Goal: Information Seeking & Learning: Learn about a topic

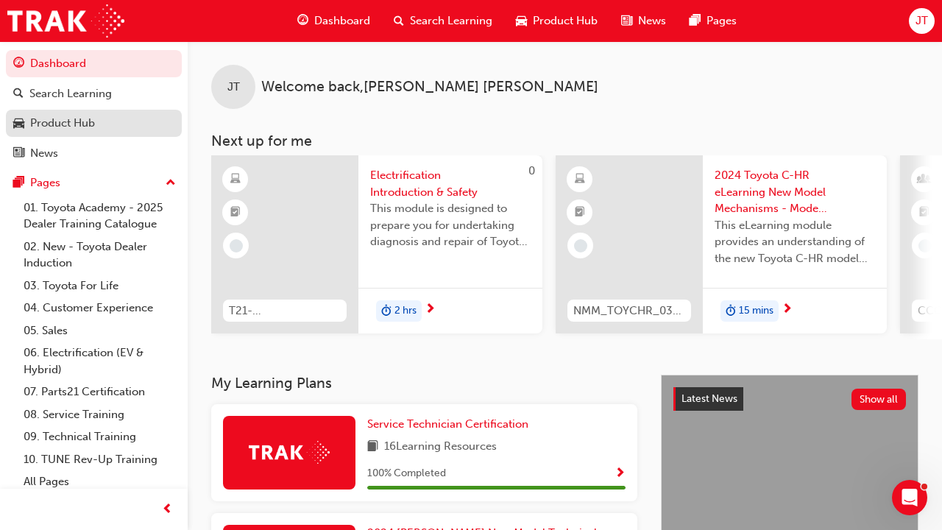
click at [62, 128] on div "Product Hub" at bounding box center [62, 123] width 65 height 17
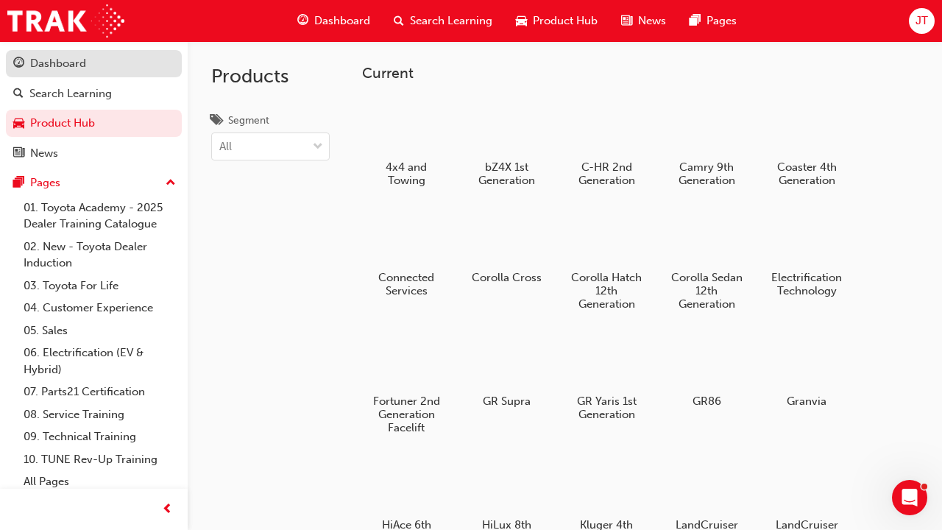
click at [70, 61] on div "Dashboard" at bounding box center [58, 63] width 56 height 17
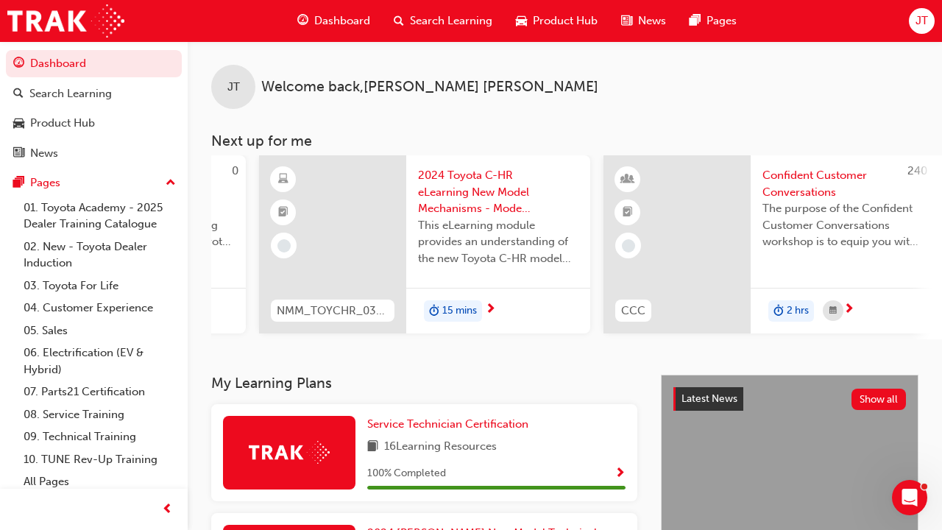
scroll to position [0, 297]
click at [355, 199] on div at bounding box center [331, 244] width 147 height 178
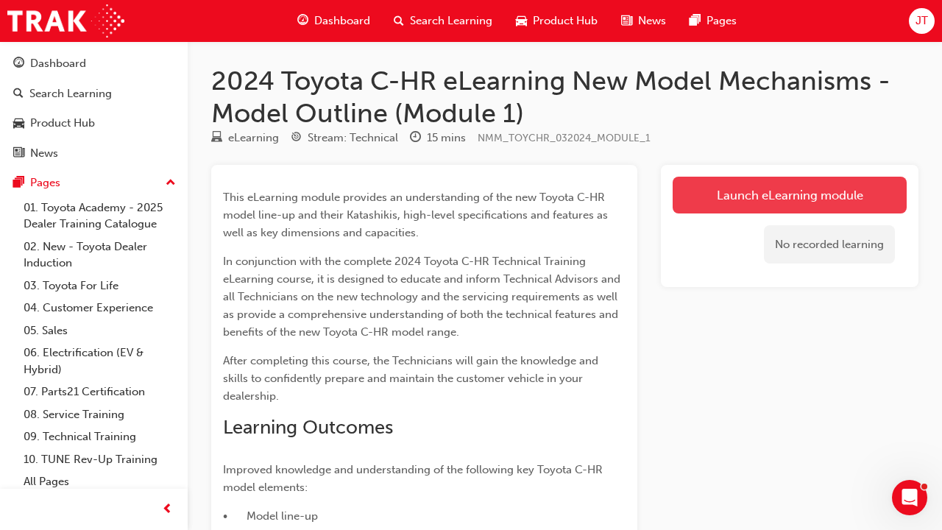
click at [461, 184] on link "Launch eLearning module" at bounding box center [789, 195] width 234 height 37
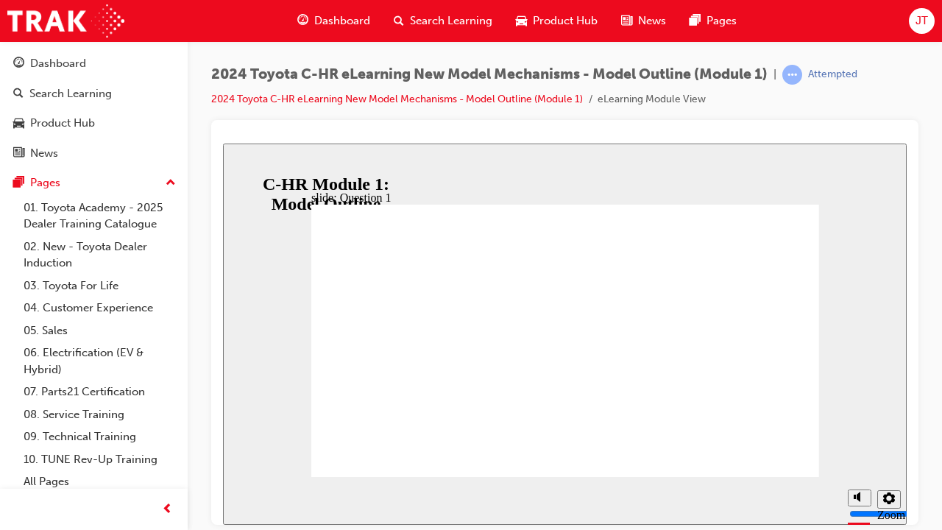
radio input "false"
radio input "true"
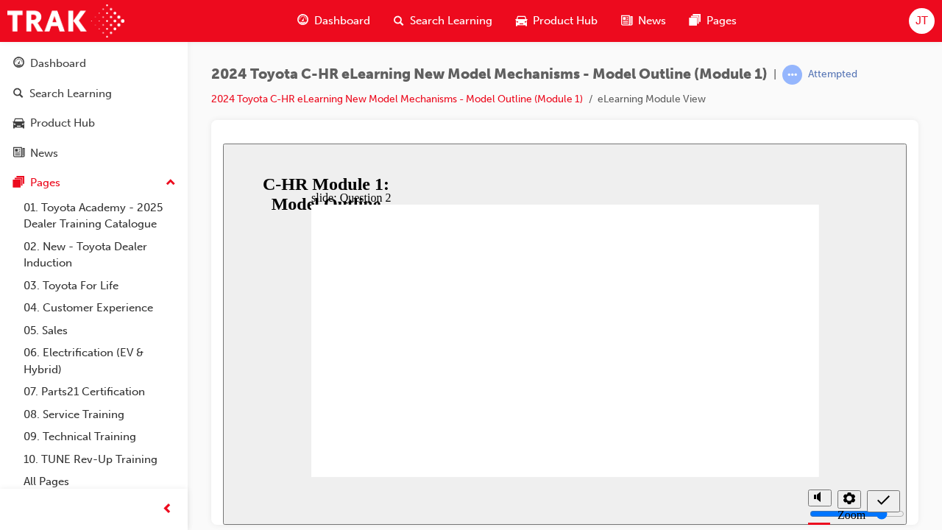
radio input "false"
radio input "true"
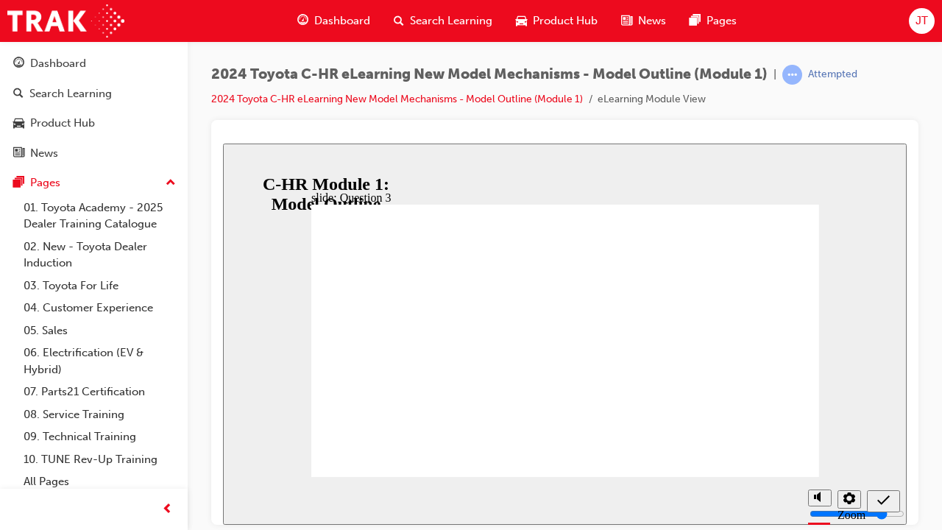
radio input "true"
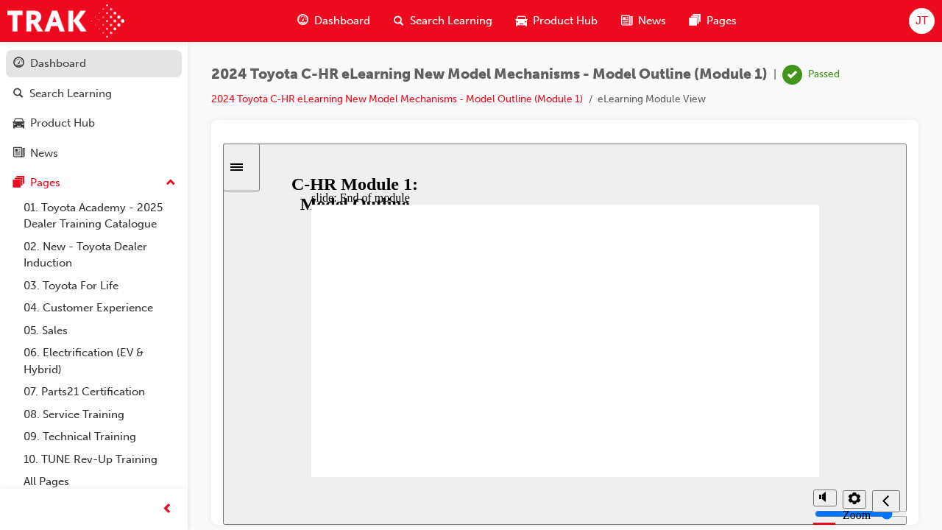
click at [124, 68] on div "Dashboard" at bounding box center [93, 63] width 161 height 18
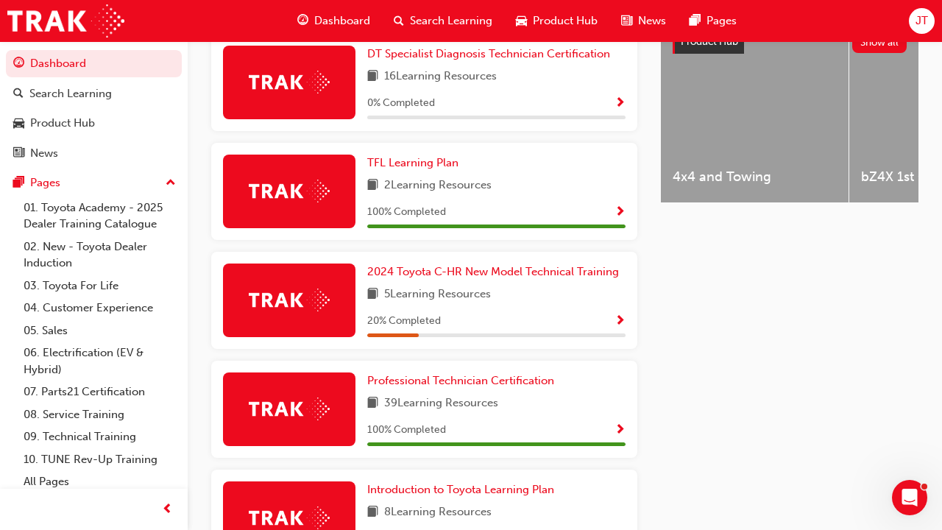
scroll to position [601, 0]
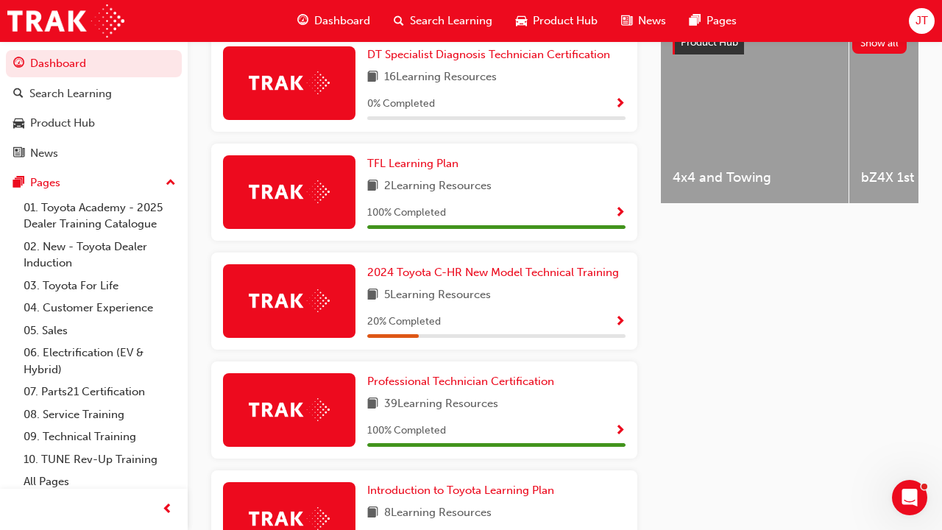
click at [461, 316] on span "Show Progress" at bounding box center [619, 322] width 11 height 13
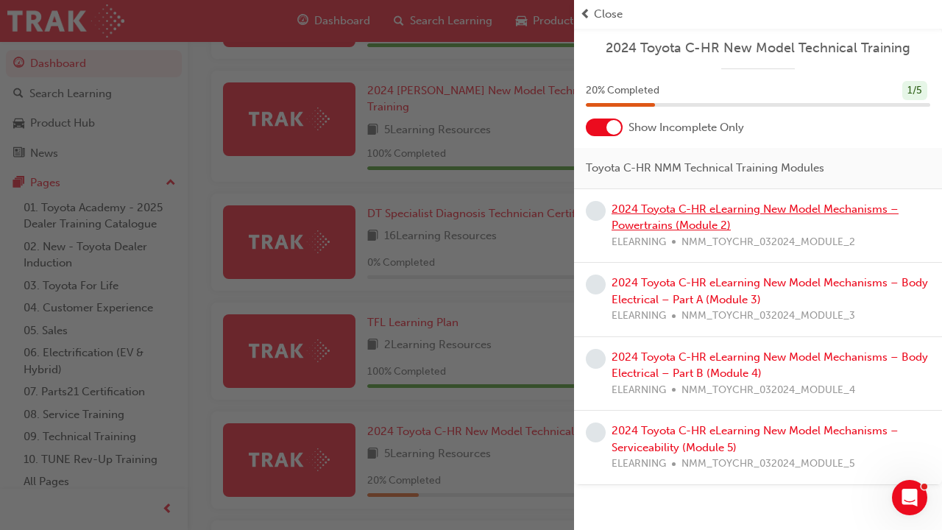
scroll to position [438, 0]
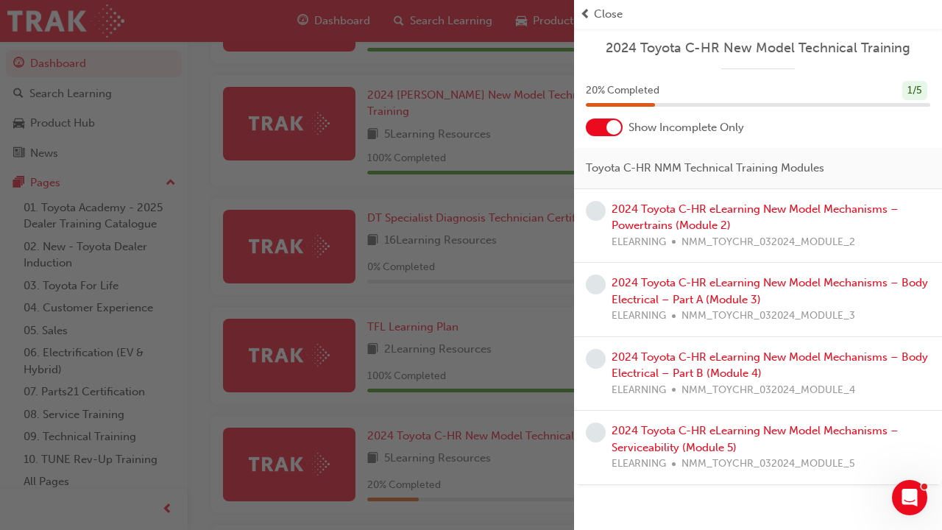
click at [461, 130] on div at bounding box center [613, 127] width 15 height 15
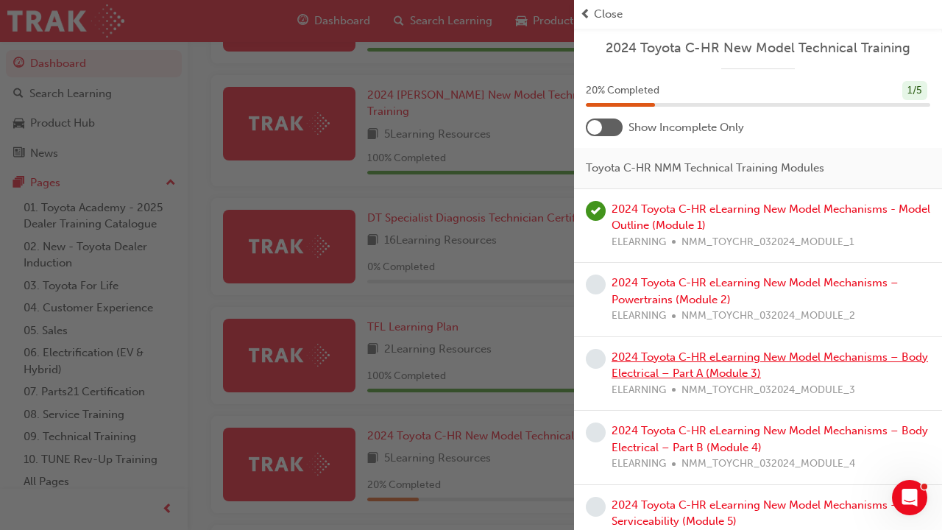
scroll to position [0, 0]
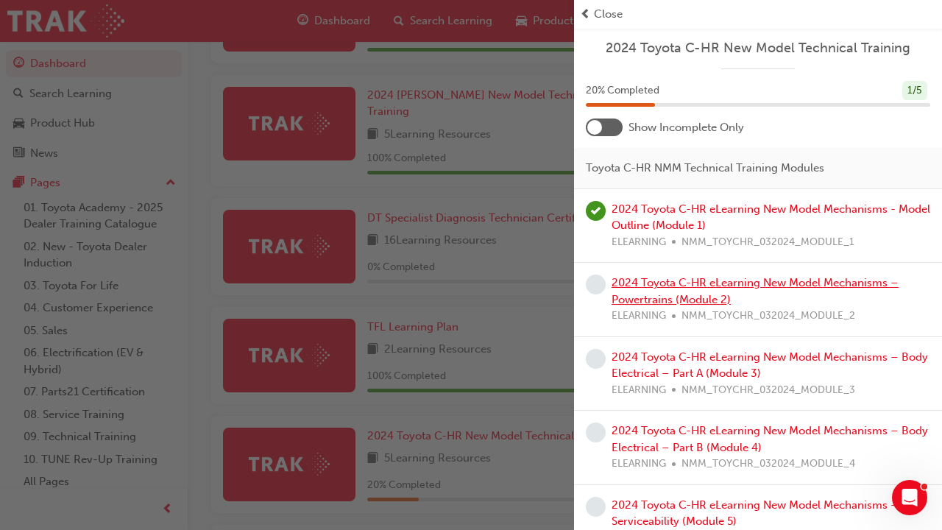
click at [461, 280] on link "2024 Toyota C-HR eLearning New Model Mechanisms – Powertrains (Module 2)" at bounding box center [754, 291] width 287 height 30
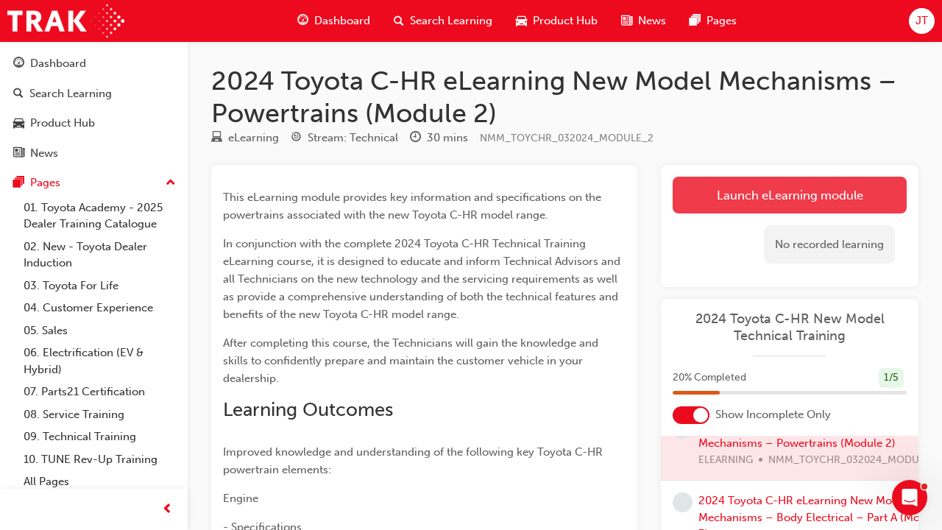
click at [461, 188] on link "Launch eLearning module" at bounding box center [789, 195] width 234 height 37
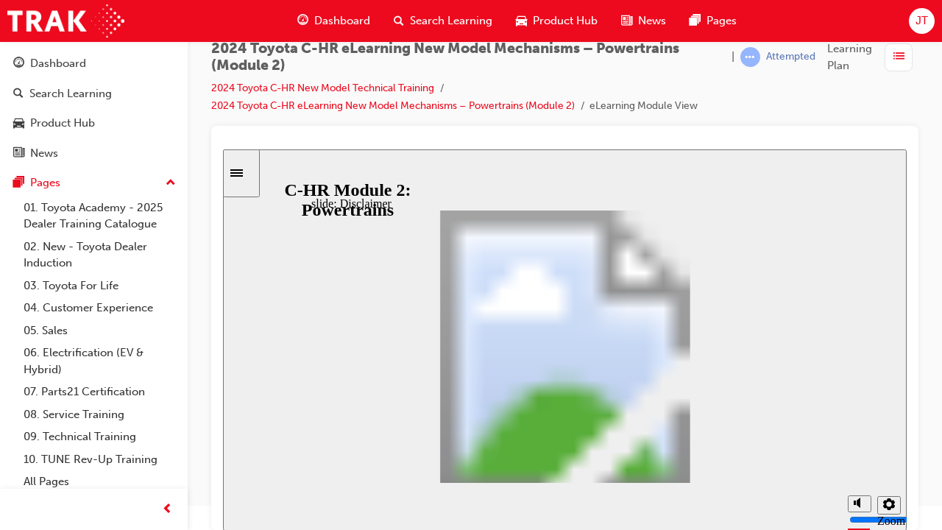
scroll to position [24, 0]
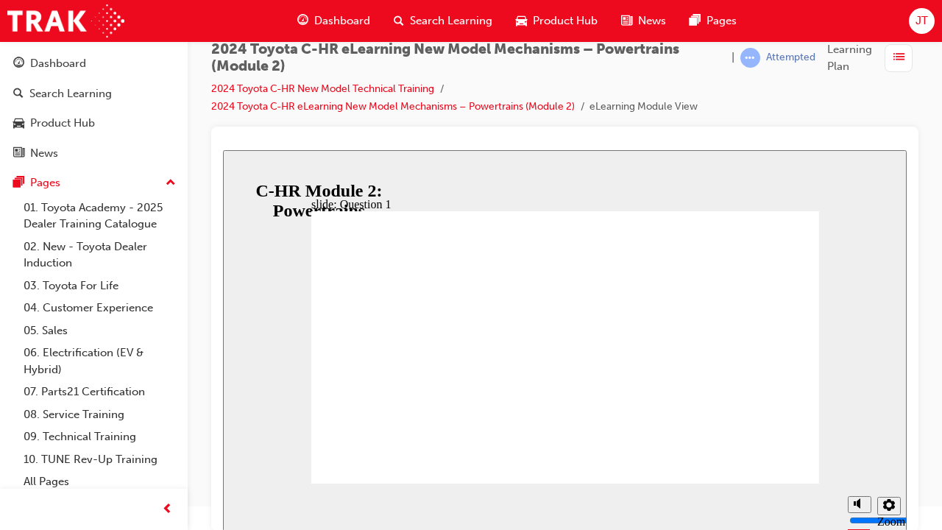
radio input "false"
radio input "true"
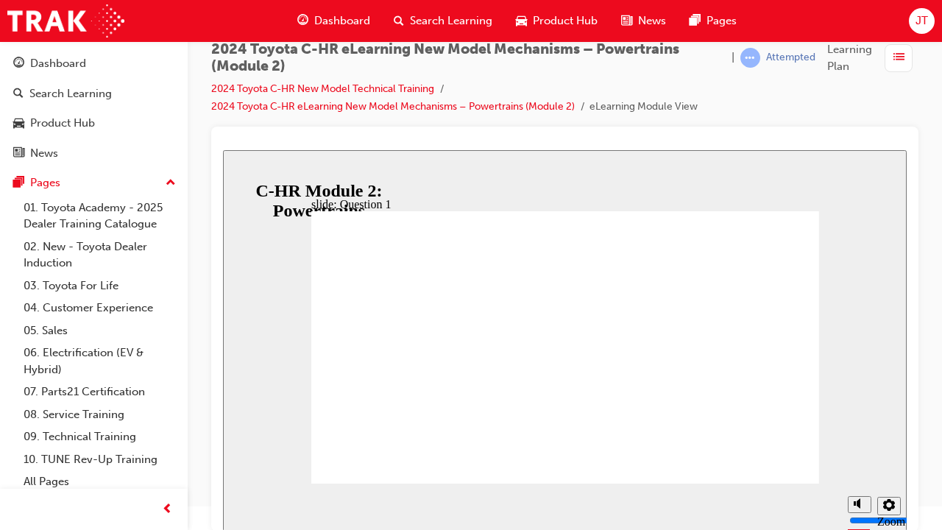
radio input "true"
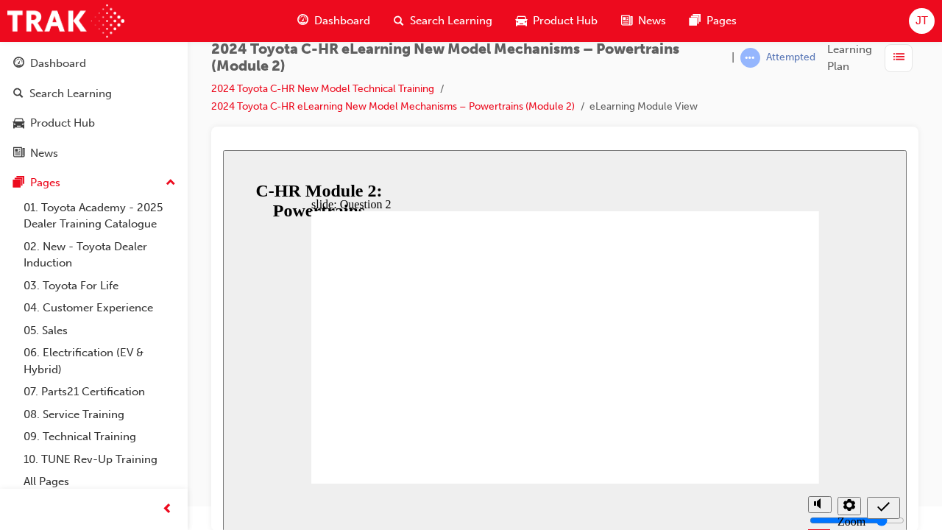
radio input "true"
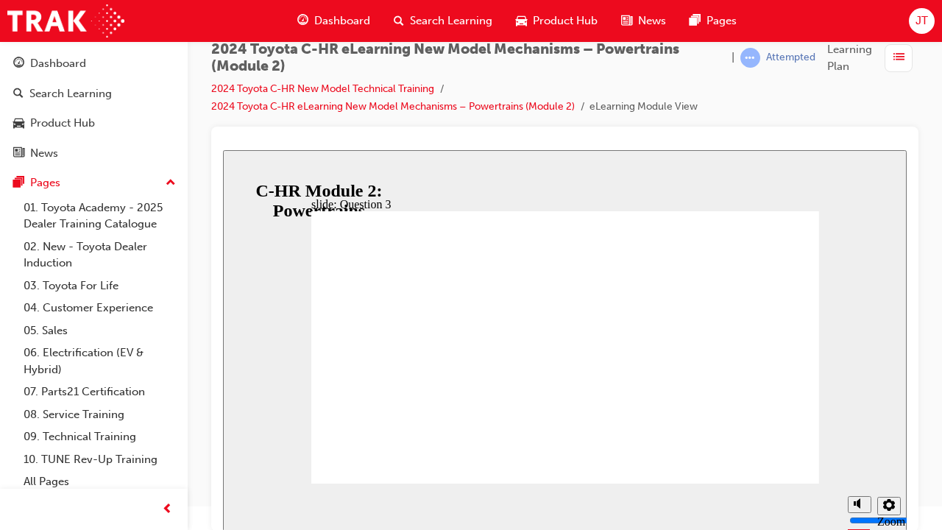
radio input "true"
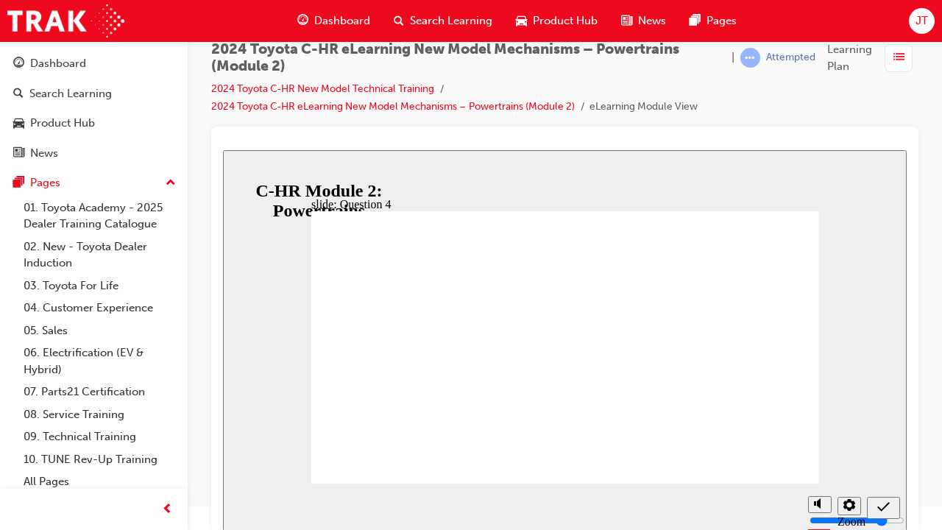
radio input "false"
radio input "true"
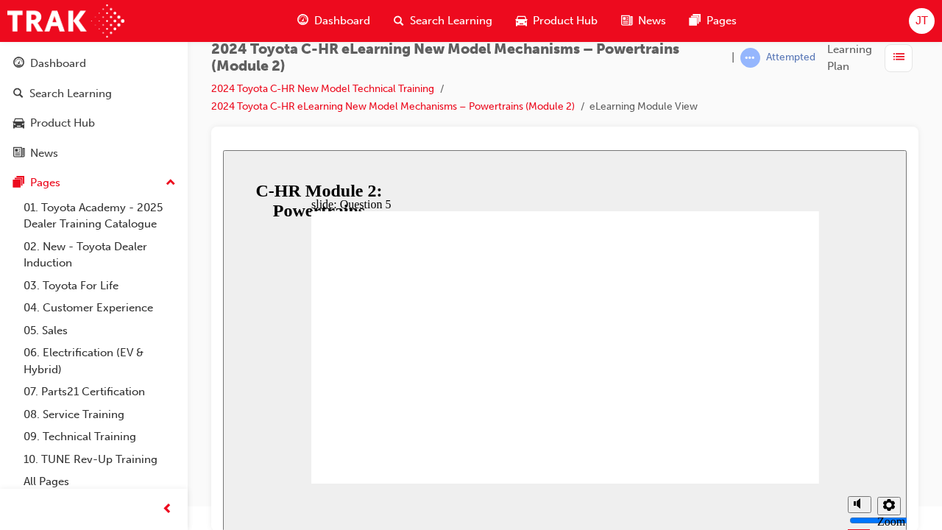
radio input "false"
radio input "true"
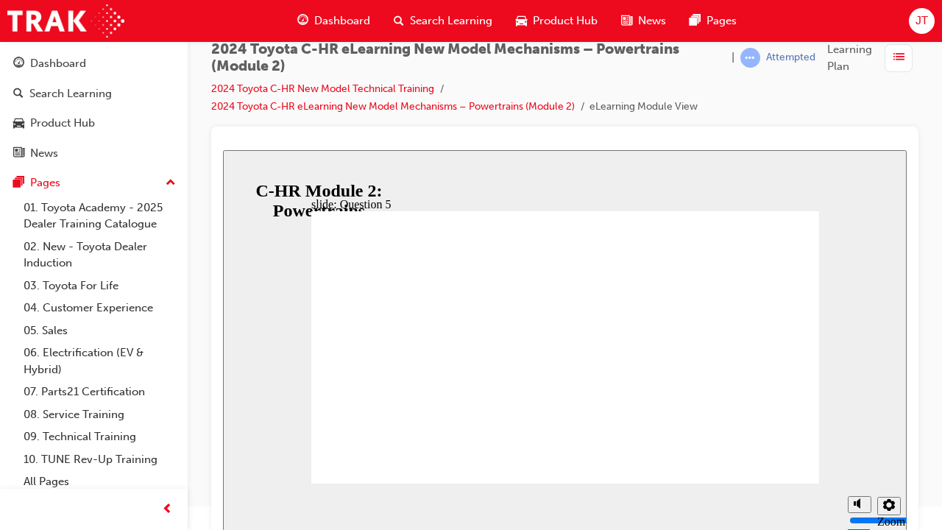
radio input "true"
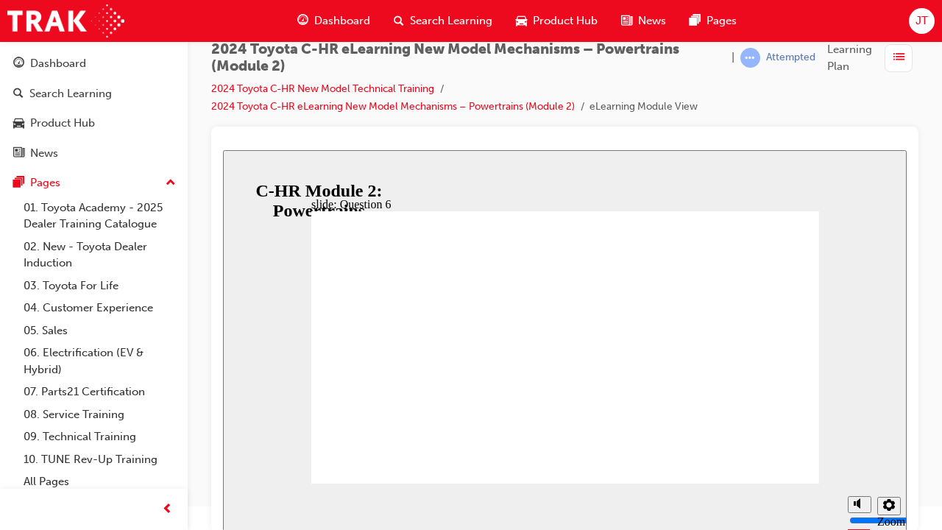
radio input "false"
radio input "true"
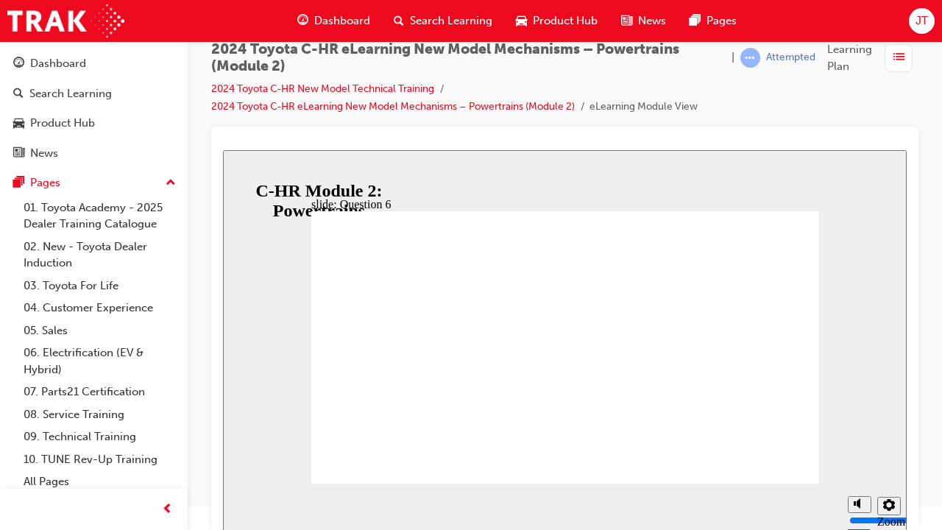
click at [252, 177] on icon "Sidebar Toggle" at bounding box center [241, 172] width 22 height 9
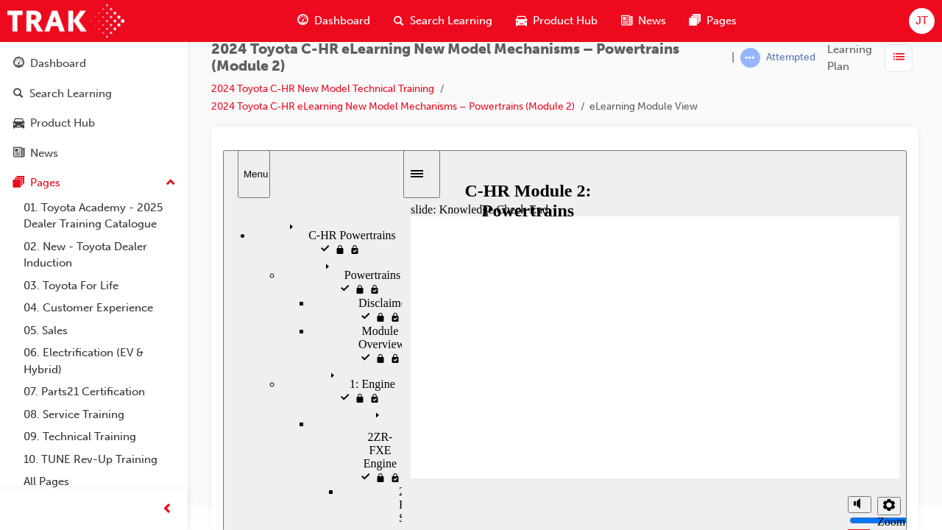
click at [300, 229] on div "C-HR Powertrains visited C-HR Powertrains" at bounding box center [326, 237] width 149 height 40
click at [324, 366] on span "1: Engine visited" at bounding box center [362, 379] width 77 height 26
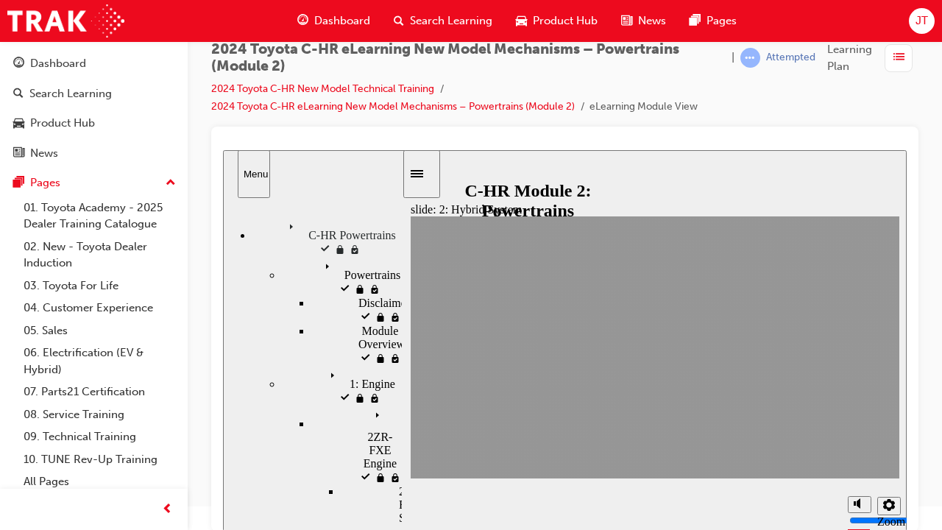
click at [327, 366] on span "1: Engine visited" at bounding box center [362, 379] width 77 height 26
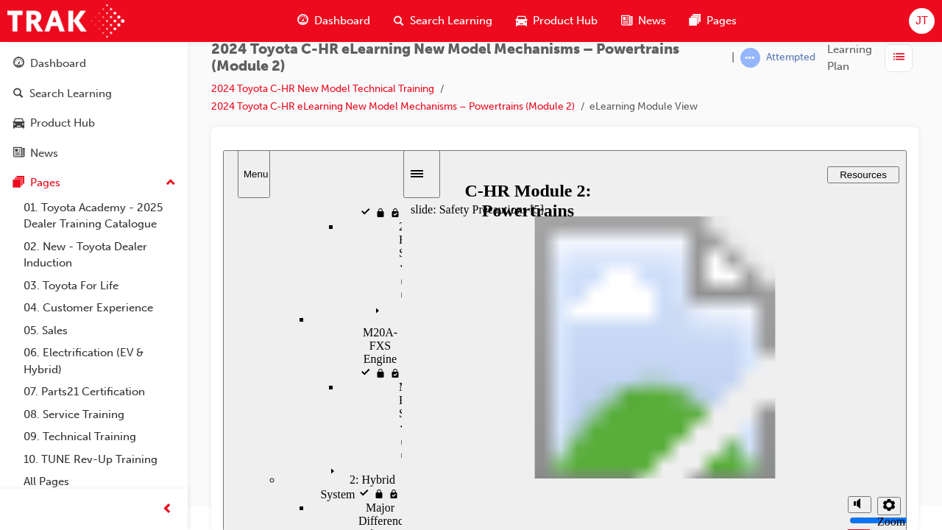
scroll to position [275, 0]
drag, startPoint x: 399, startPoint y: 252, endPoint x: 399, endPoint y: 354, distance: 102.3
click at [399, 317] on div "sidebar" at bounding box center [312, 262] width 179 height 110
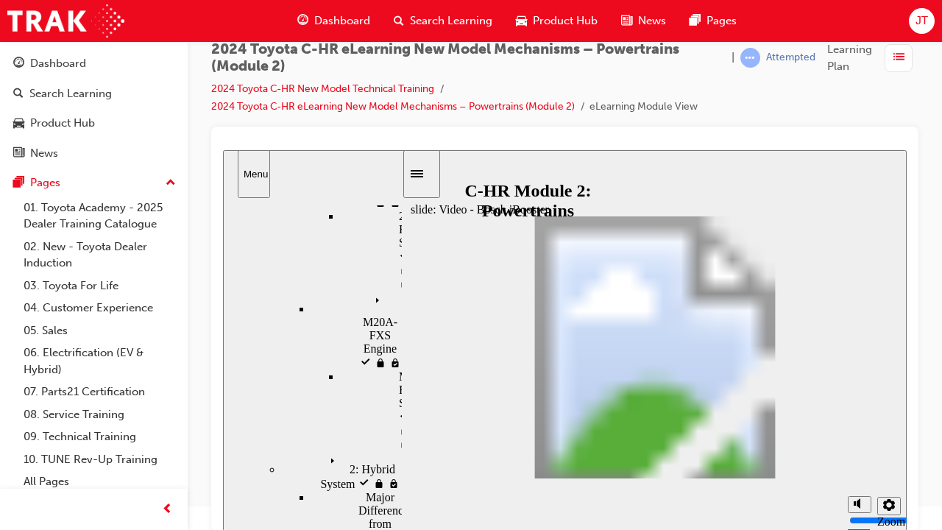
scroll to position [0, 0]
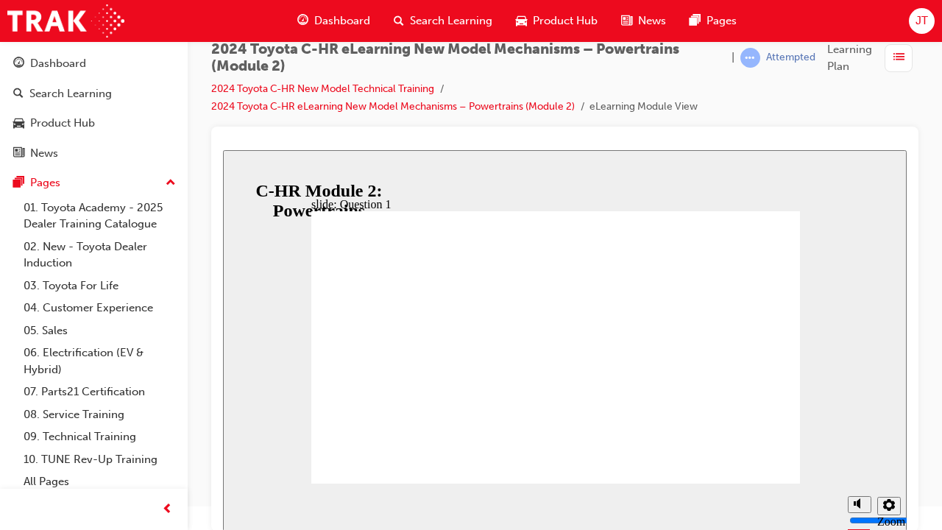
radio input "false"
radio input "true"
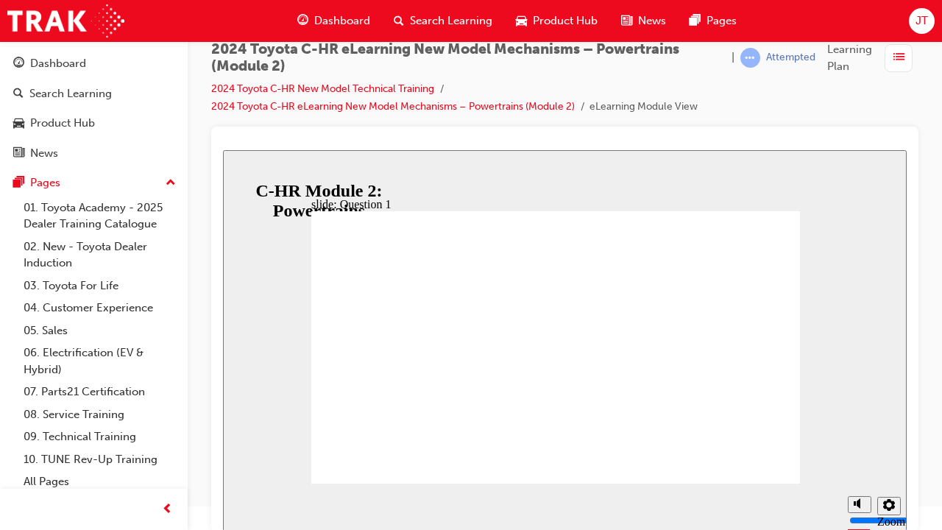
radio input "true"
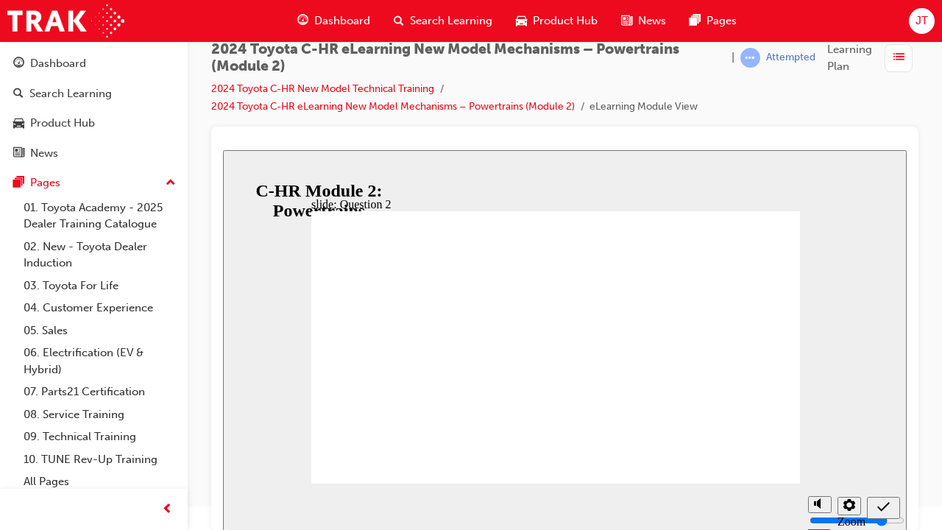
radio input "false"
radio input "true"
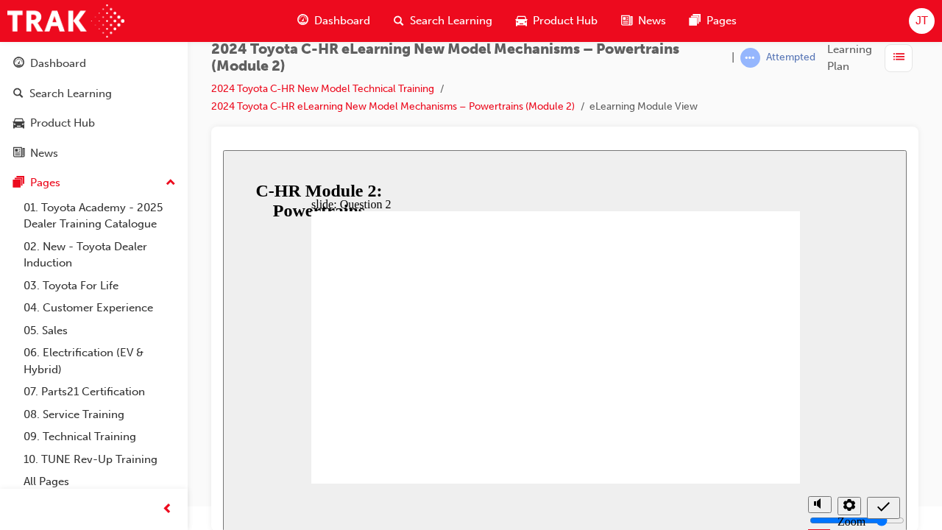
radio input "false"
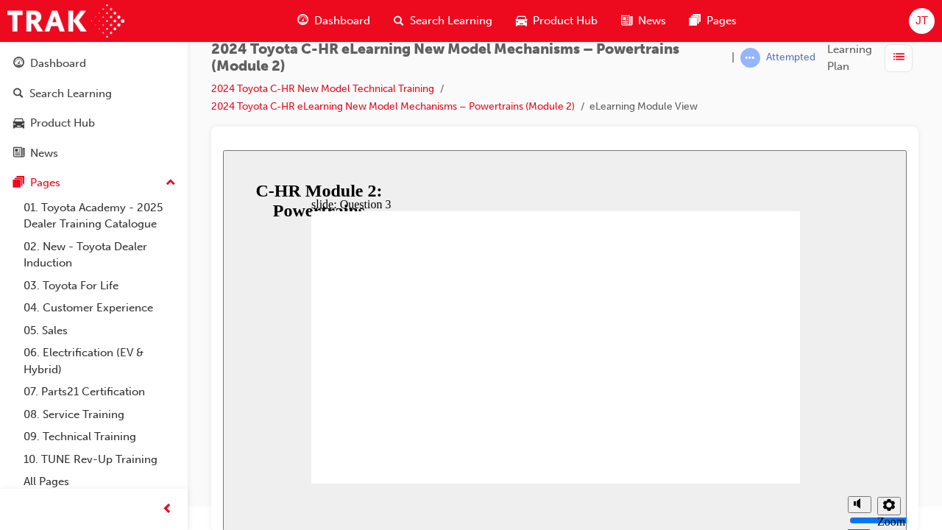
radio input "true"
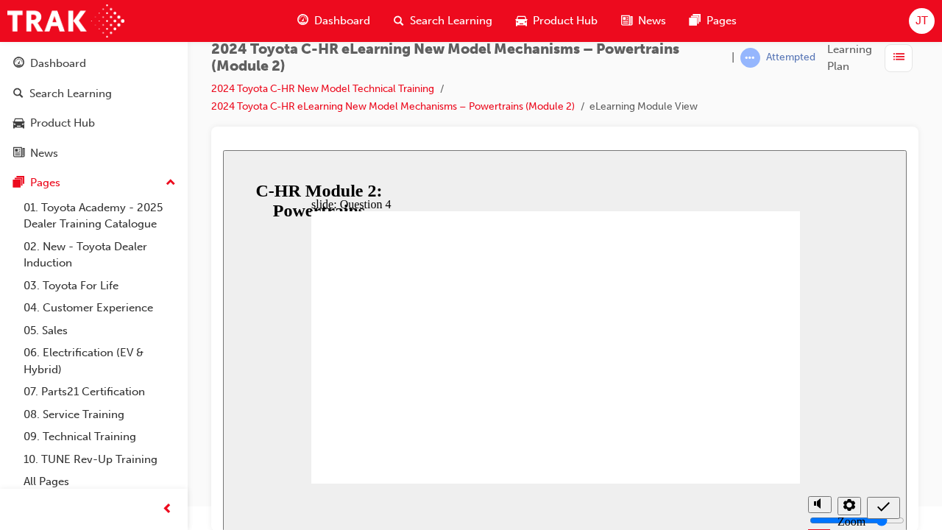
radio input "false"
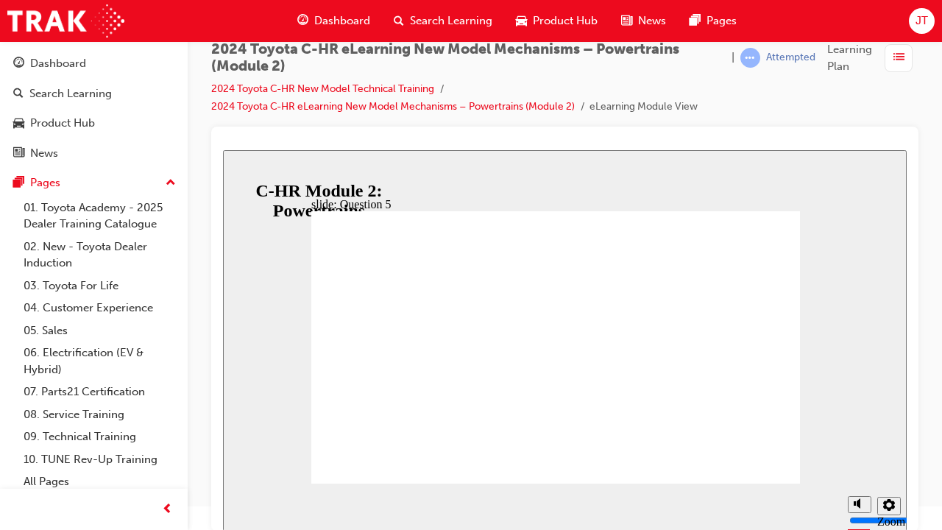
radio input "true"
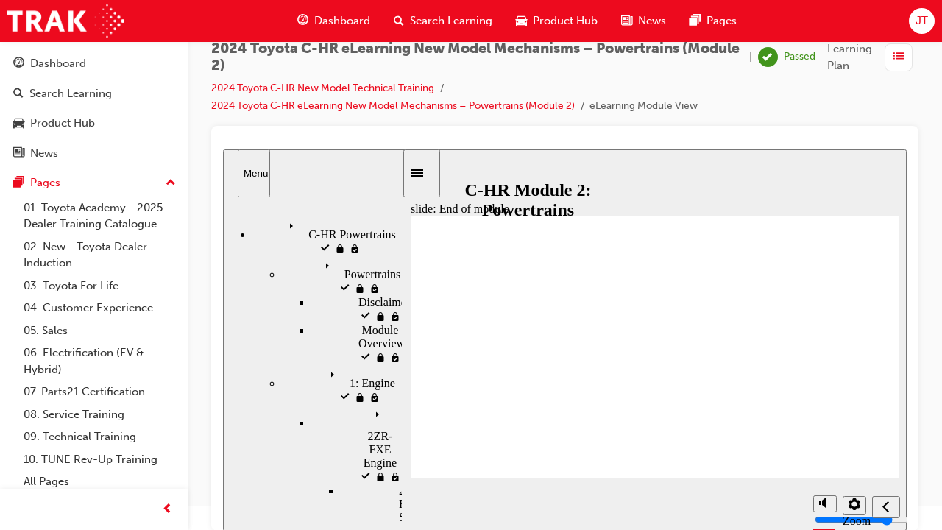
scroll to position [24, 0]
click at [887, 58] on div "button" at bounding box center [898, 58] width 28 height 28
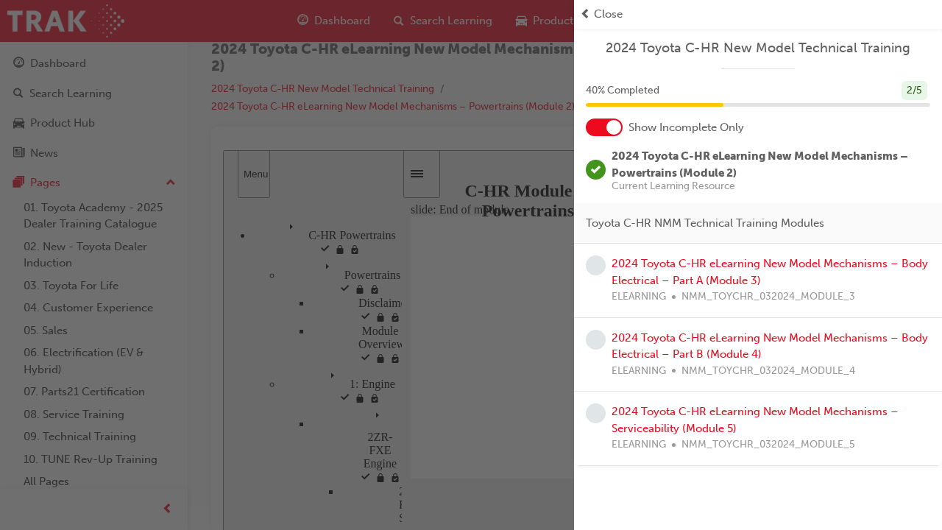
click at [581, 7] on span "prev-icon" at bounding box center [585, 14] width 11 height 17
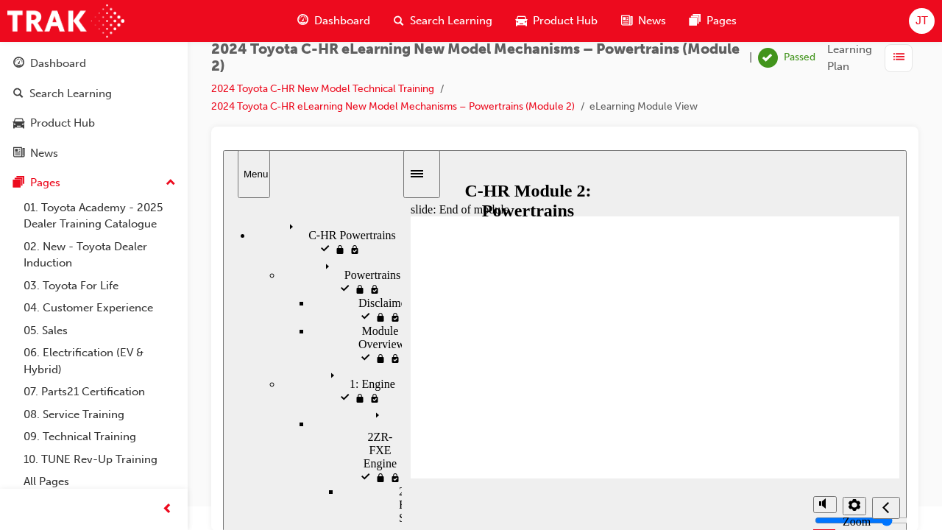
scroll to position [15, 0]
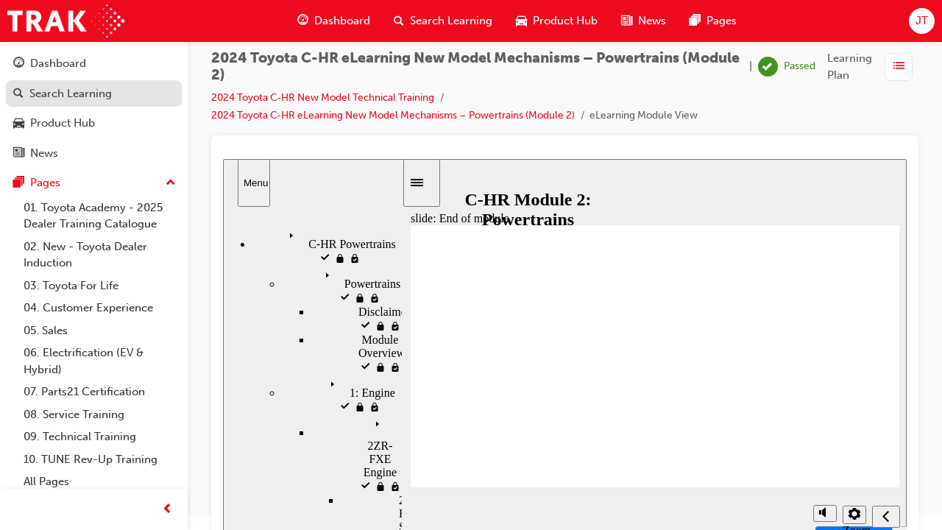
click at [121, 82] on link "Search Learning" at bounding box center [94, 93] width 176 height 27
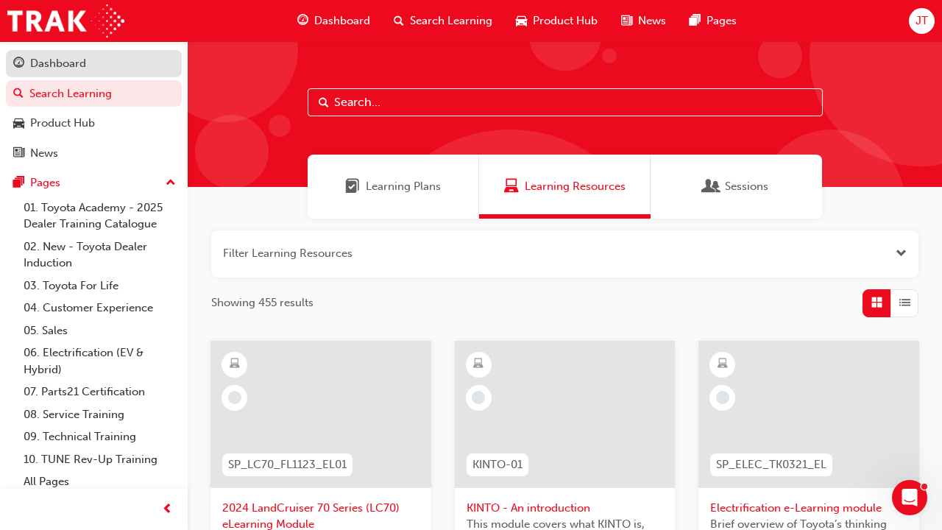
click at [109, 66] on div "Dashboard" at bounding box center [93, 63] width 161 height 18
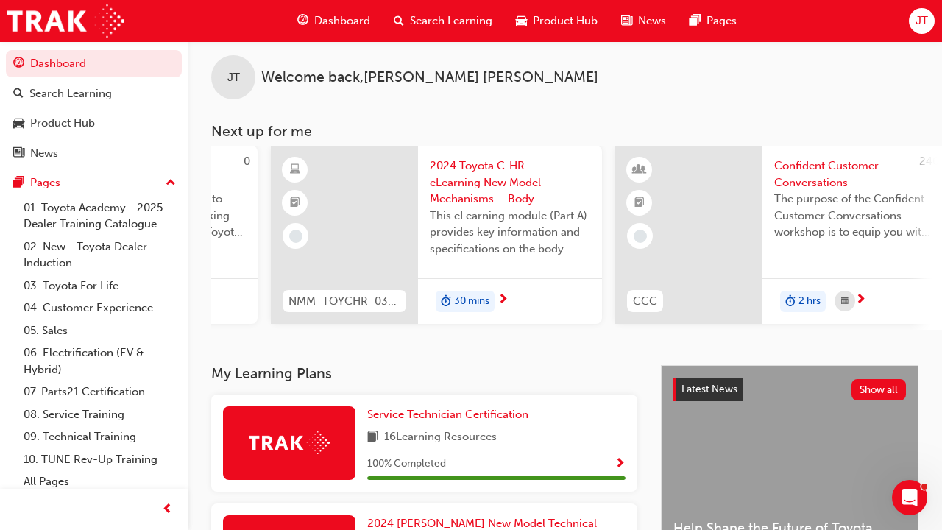
scroll to position [0, 283]
